Goal: Task Accomplishment & Management: Manage account settings

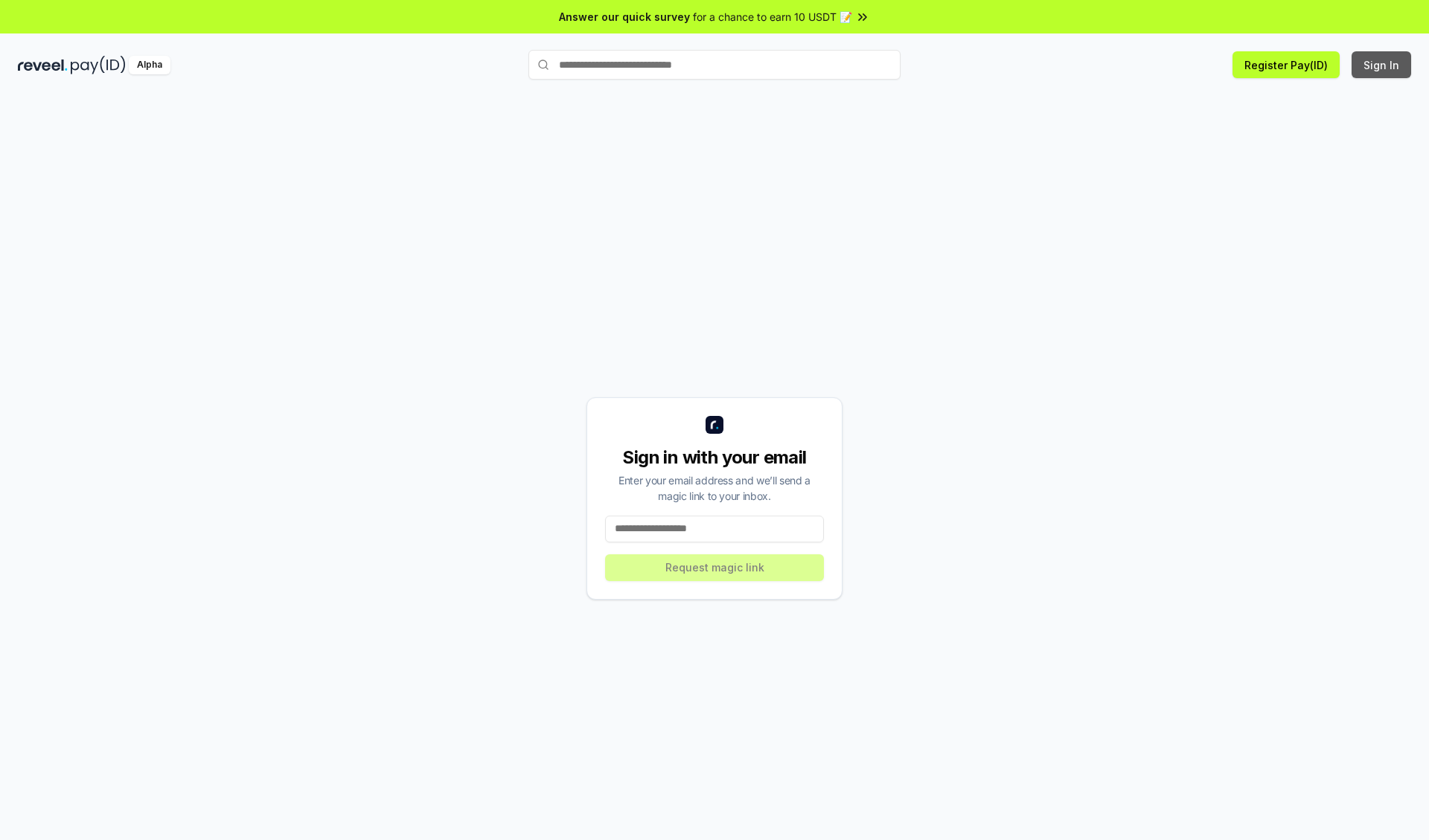
click at [1382, 65] on button "Sign In" at bounding box center [1382, 64] width 60 height 27
type input "**********"
click at [714, 567] on button "Request magic link" at bounding box center [714, 567] width 219 height 27
